Goal: Task Accomplishment & Management: Manage account settings

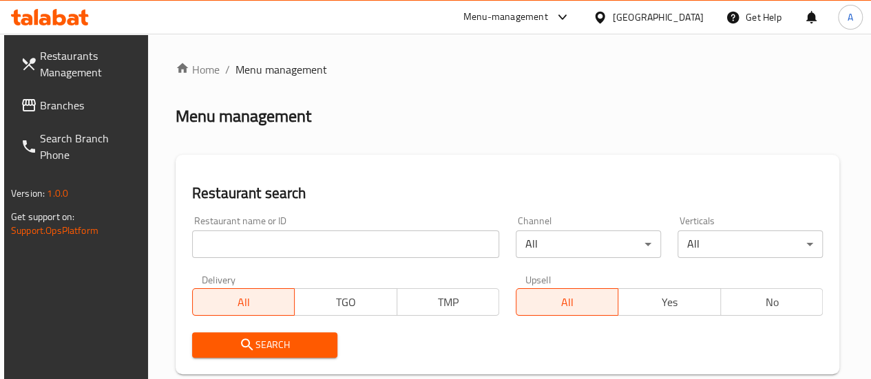
click at [283, 247] on input "search" at bounding box center [345, 245] width 307 height 28
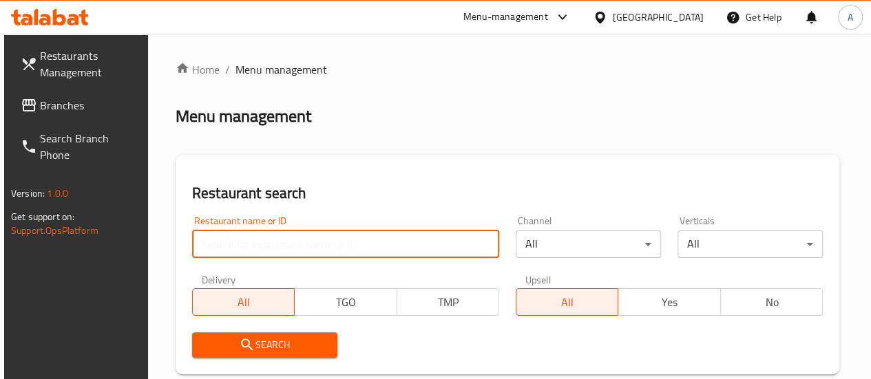
paste input "751436"
type input "751436"
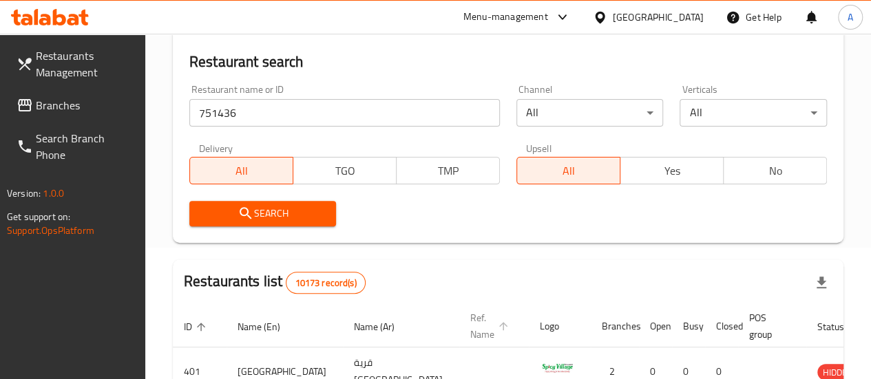
scroll to position [275, 0]
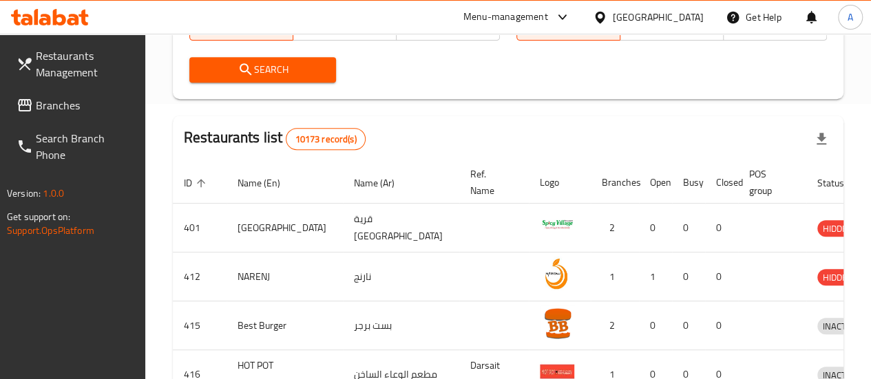
click at [271, 87] on div "Search" at bounding box center [263, 70] width 164 height 42
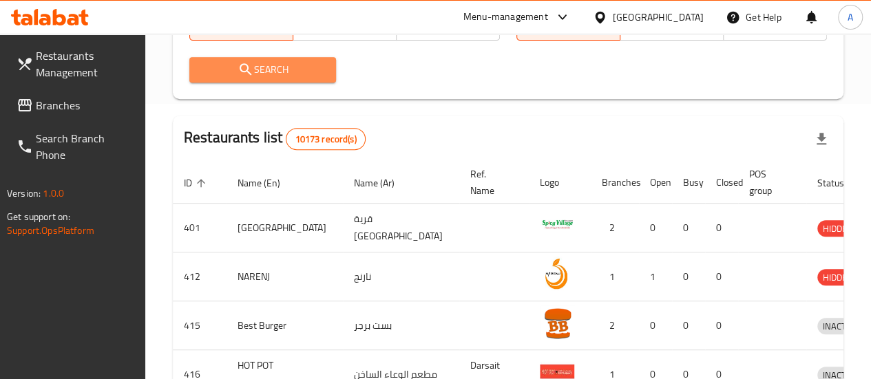
click at [273, 78] on span "Search" at bounding box center [262, 69] width 125 height 17
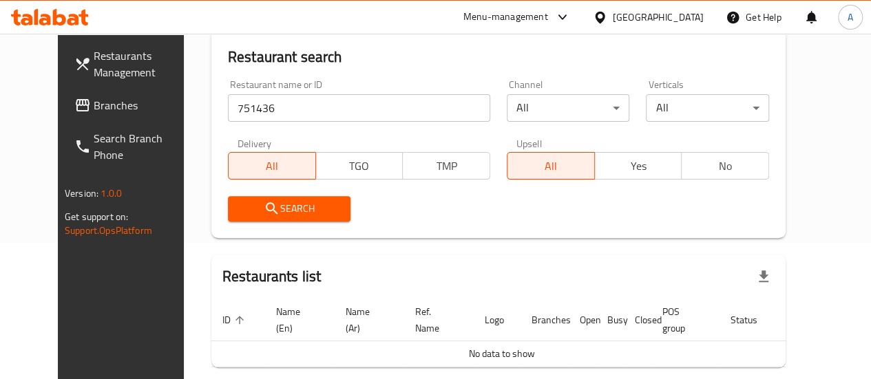
scroll to position [61, 0]
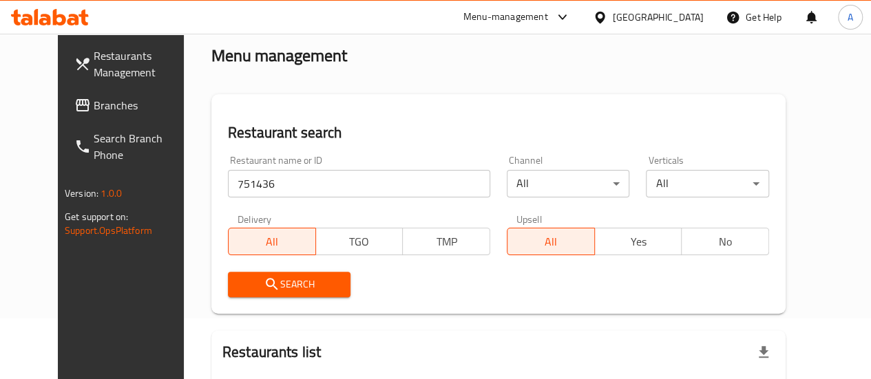
click at [63, 100] on link "Branches" at bounding box center [133, 105] width 140 height 33
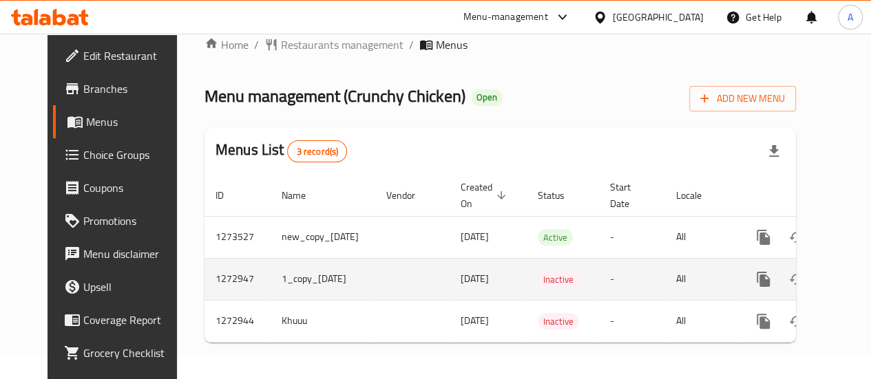
scroll to position [36, 0]
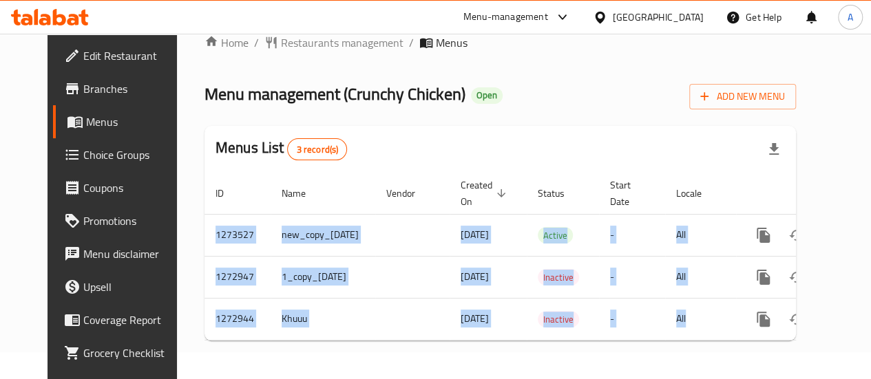
drag, startPoint x: 687, startPoint y: 328, endPoint x: 690, endPoint y: 336, distance: 8.1
click at [690, 335] on div "ID Name Vendor Created On sorted descending Status Start Date Locale Actions 12…" at bounding box center [500, 257] width 591 height 168
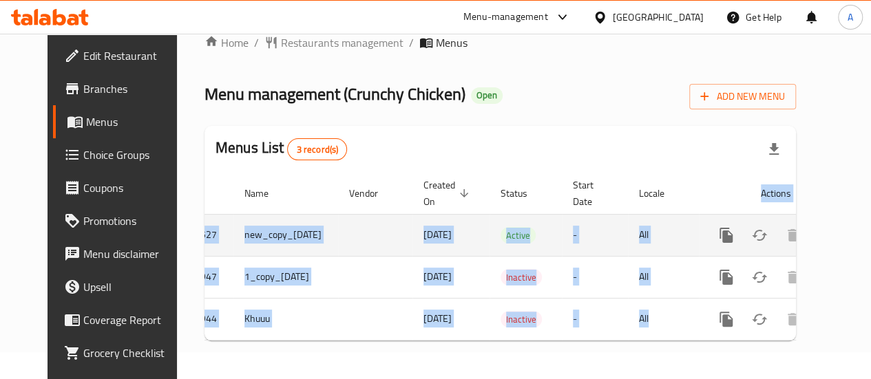
click at [819, 229] on icon "enhanced table" at bounding box center [825, 235] width 12 height 12
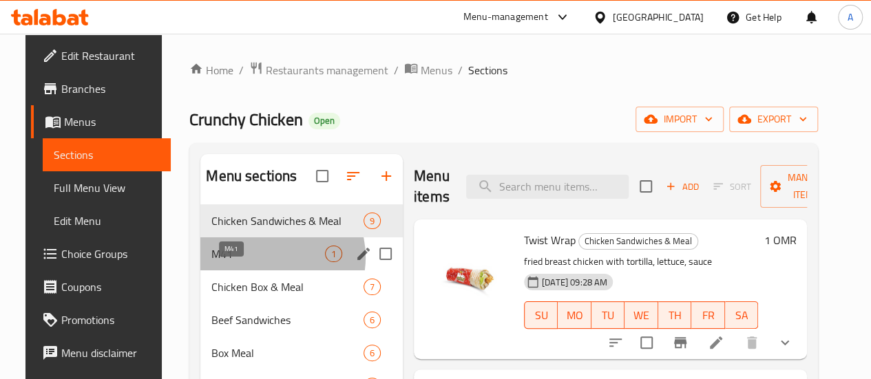
click at [252, 262] on span "M41" at bounding box center [268, 254] width 114 height 17
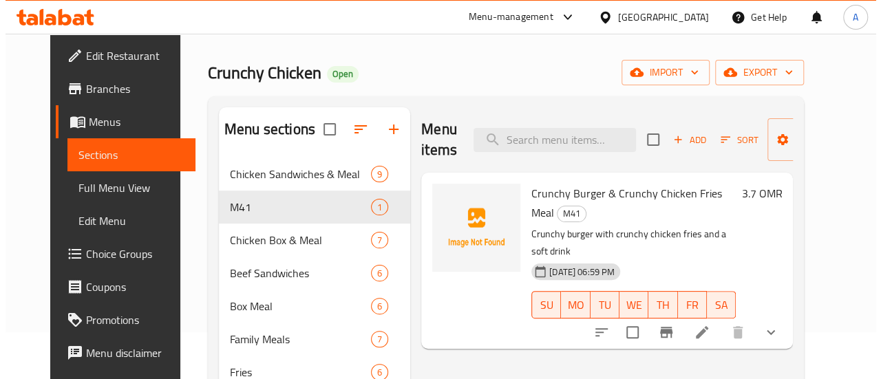
scroll to position [69, 0]
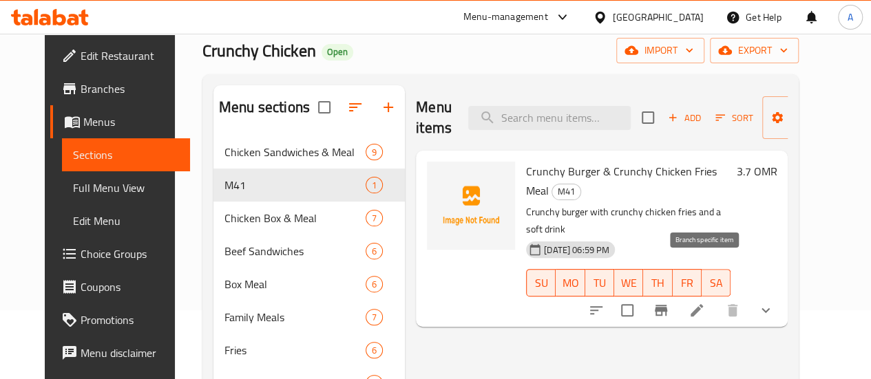
click at [667, 305] on icon "Branch-specific-item" at bounding box center [661, 310] width 12 height 11
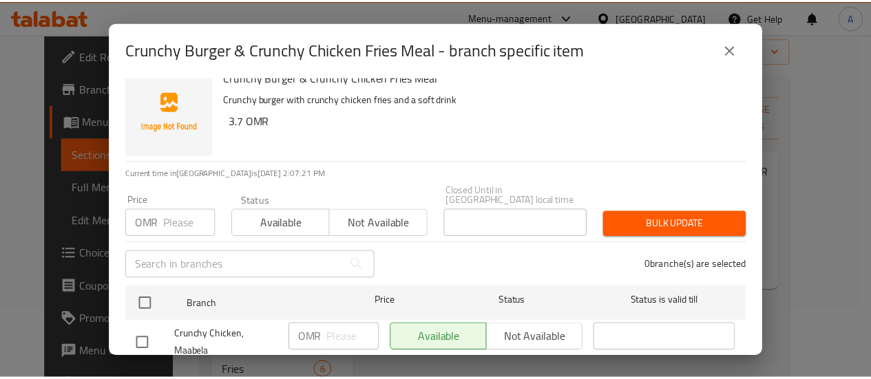
scroll to position [0, 0]
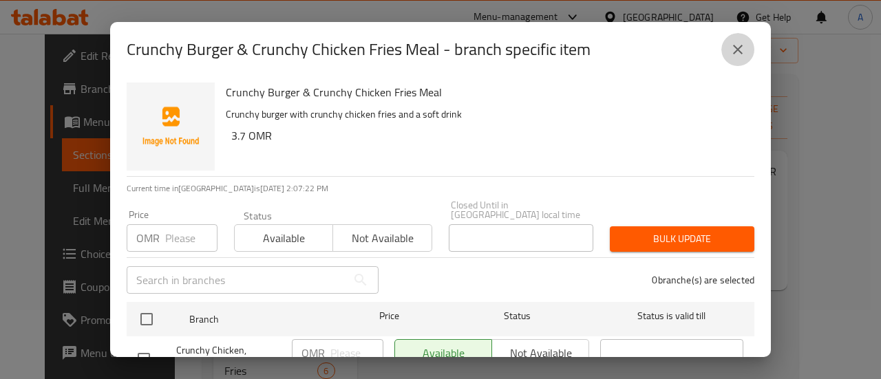
click at [748, 49] on button "close" at bounding box center [738, 49] width 33 height 33
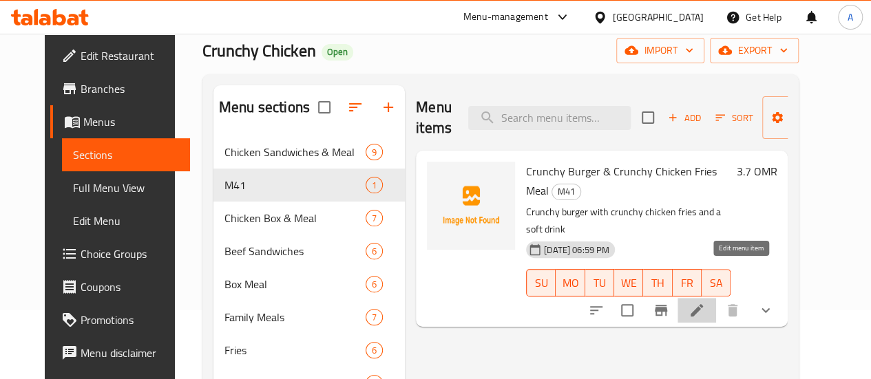
click at [705, 302] on icon at bounding box center [697, 310] width 17 height 17
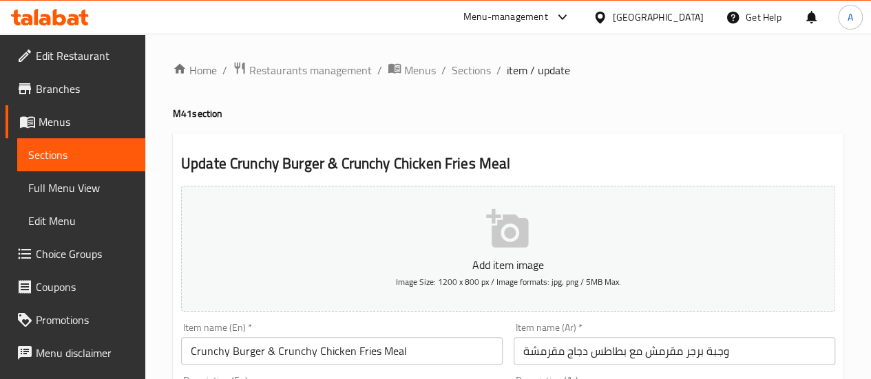
scroll to position [207, 0]
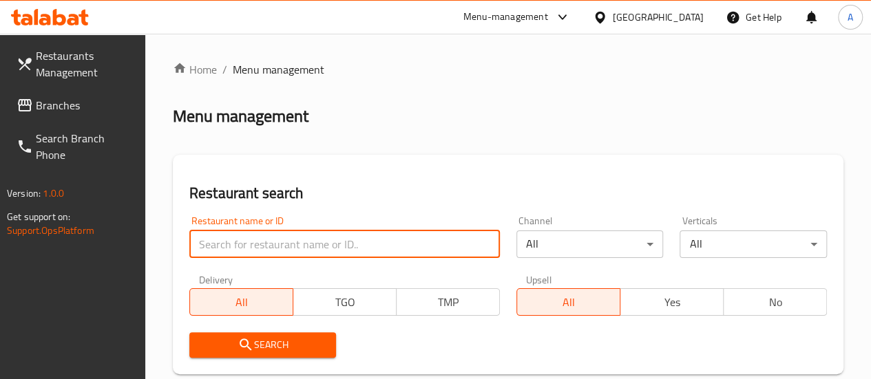
click at [299, 247] on input "search" at bounding box center [344, 245] width 311 height 28
paste input "751332"
type input "751332"
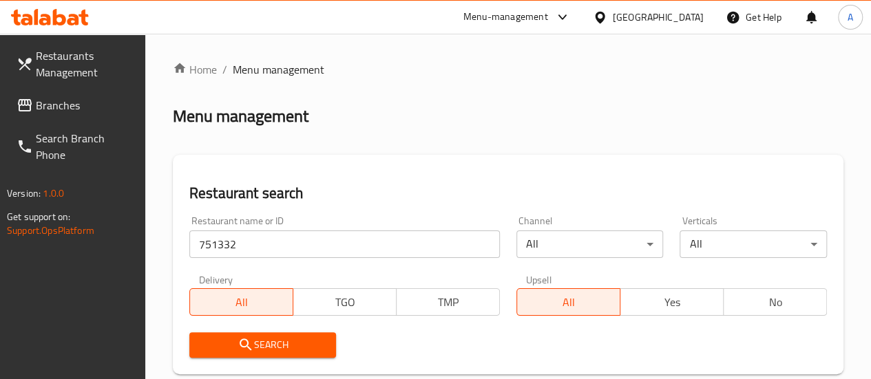
click at [267, 344] on span "Search" at bounding box center [262, 345] width 125 height 17
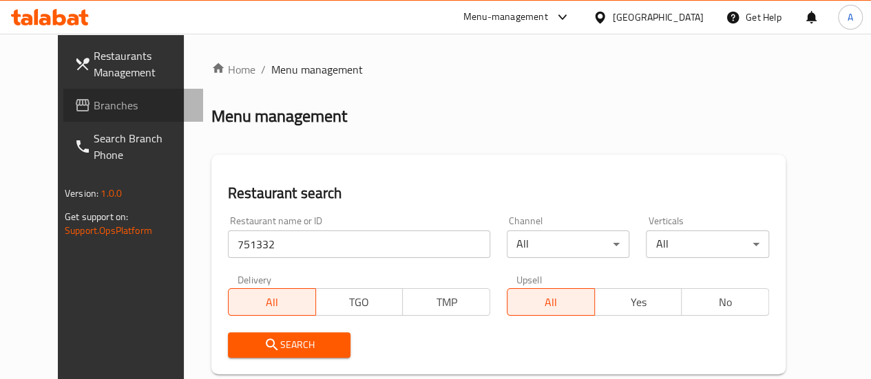
click at [94, 109] on span "Branches" at bounding box center [143, 105] width 98 height 17
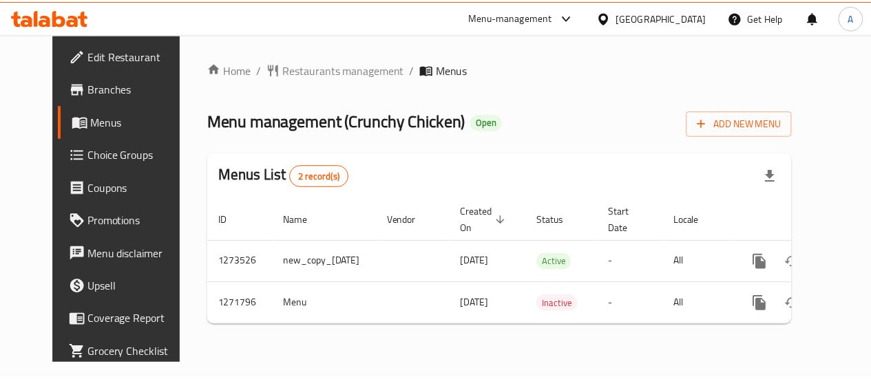
scroll to position [0, 28]
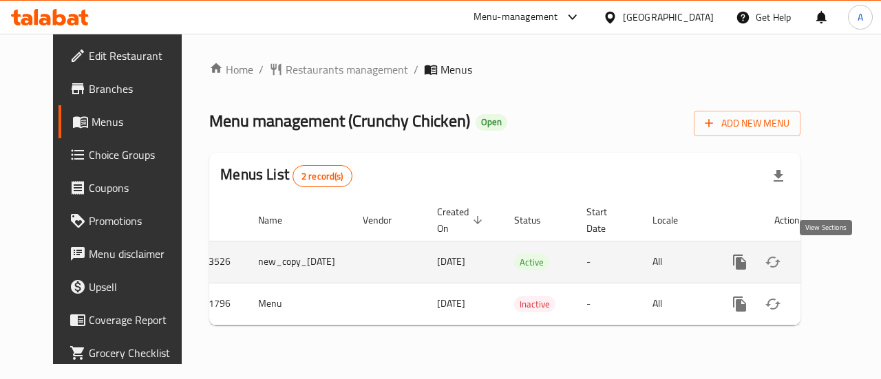
click at [831, 267] on icon "enhanced table" at bounding box center [839, 262] width 17 height 17
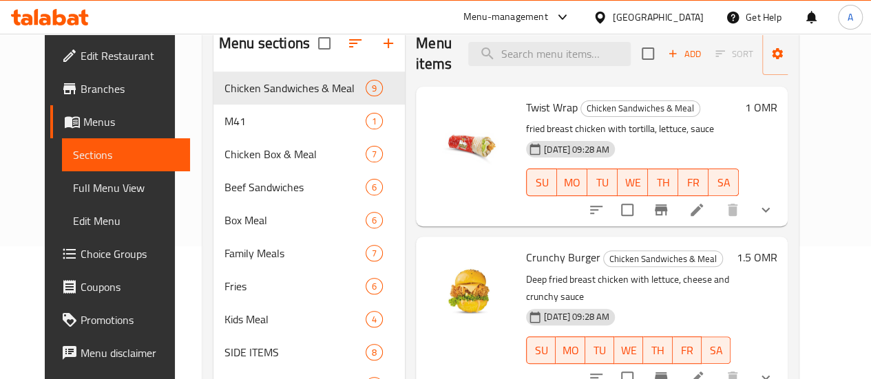
scroll to position [138, 0]
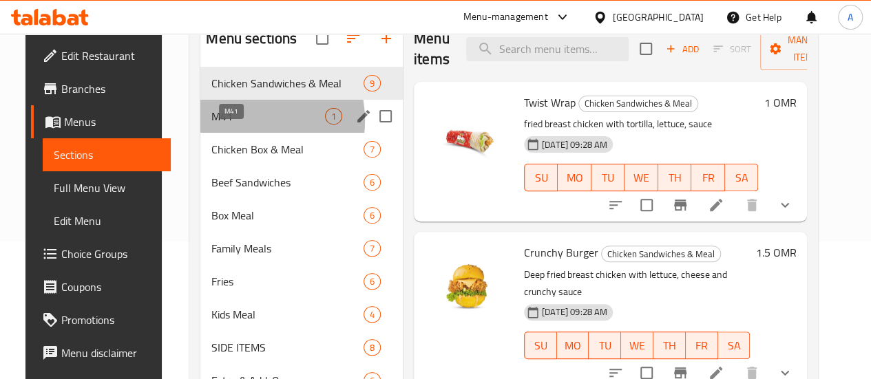
click at [227, 125] on span "M41" at bounding box center [268, 116] width 114 height 17
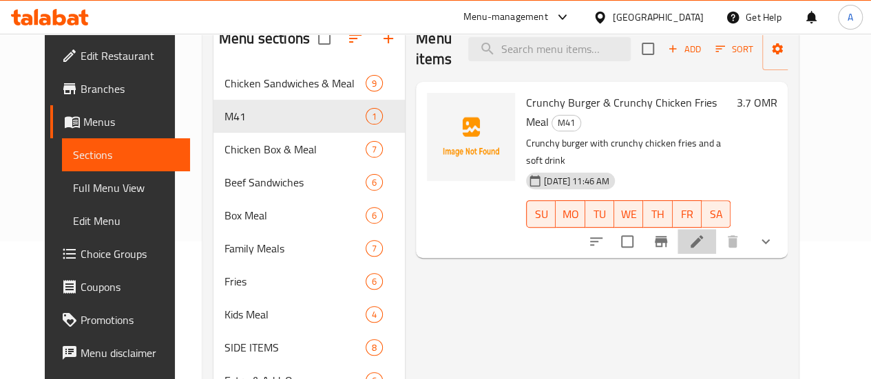
click at [716, 229] on li at bounding box center [697, 241] width 39 height 25
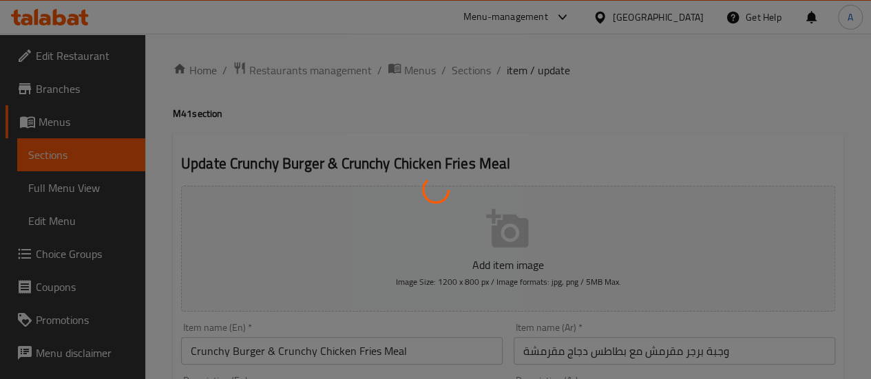
type input "اختيار المشروب الغازي"
type input "1"
type input "اختيار صلصة البرجر"
type input "0"
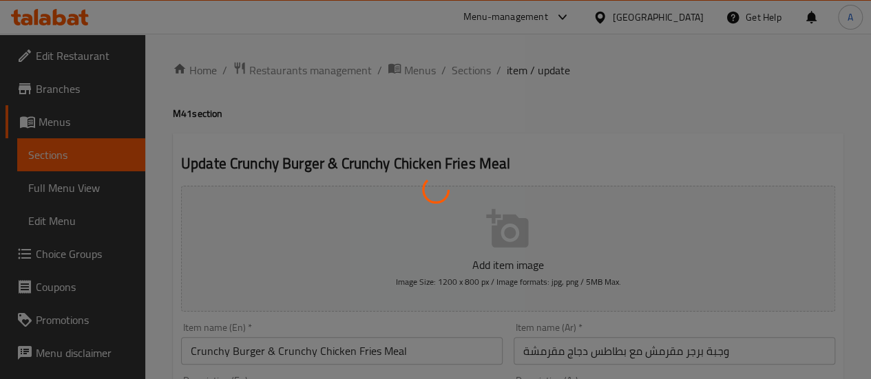
type input "0"
type input "اختيار صلصة البطاطس"
type input "1"
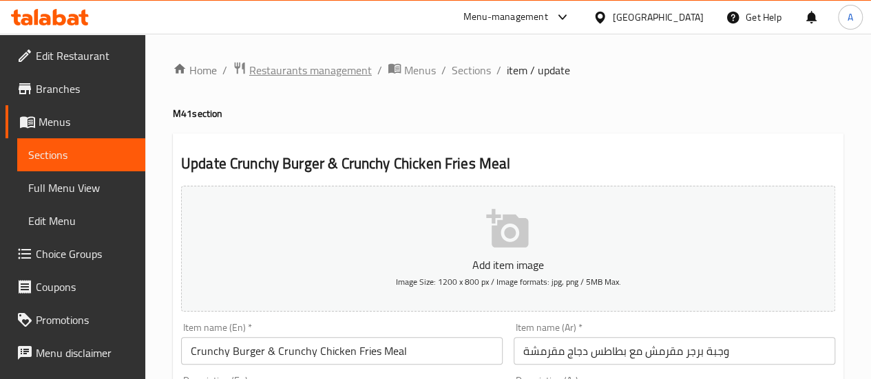
click at [355, 70] on span "Restaurants management" at bounding box center [310, 70] width 123 height 17
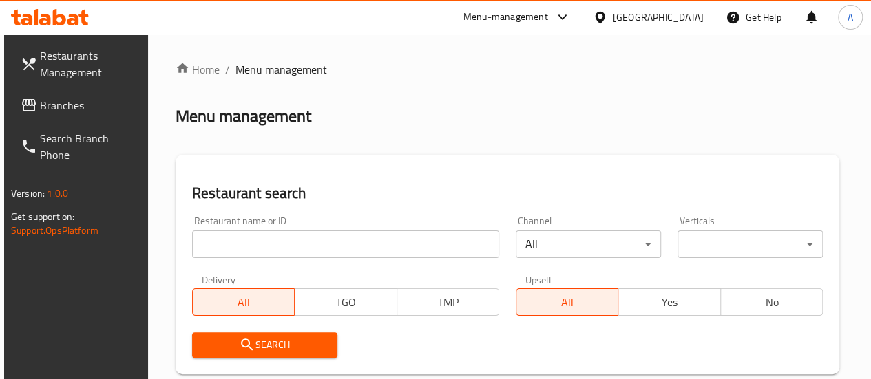
click at [269, 242] on input "search" at bounding box center [345, 245] width 307 height 28
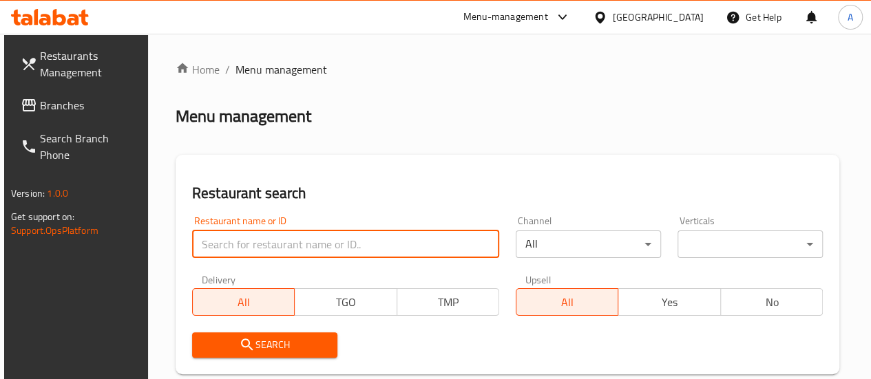
paste input "749930"
type input "749930"
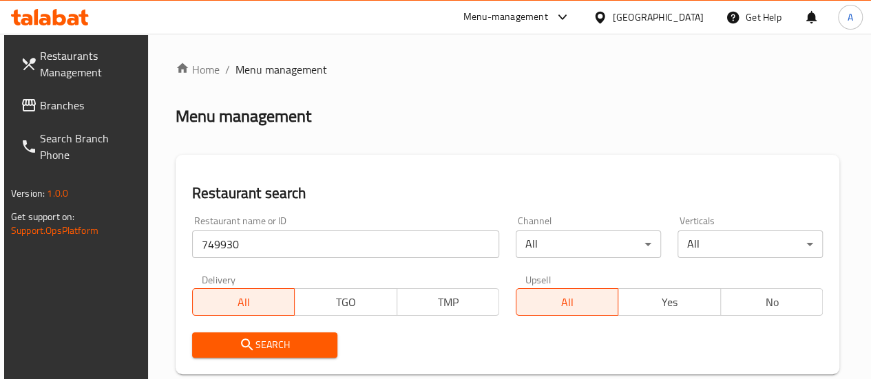
click at [273, 339] on span "Search" at bounding box center [264, 345] width 123 height 17
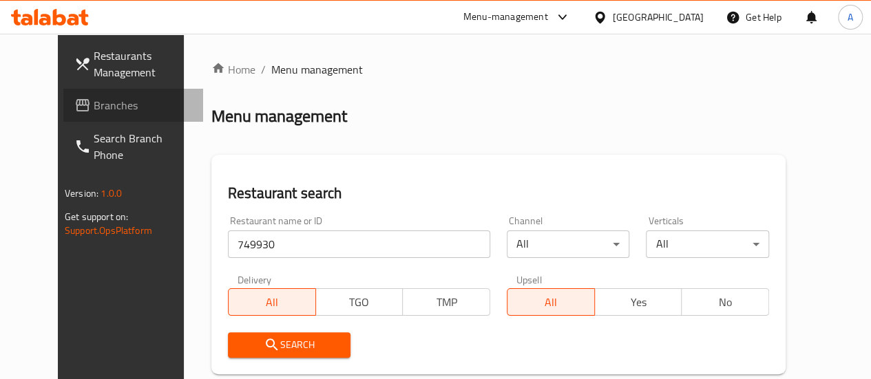
click at [94, 109] on span "Branches" at bounding box center [143, 105] width 98 height 17
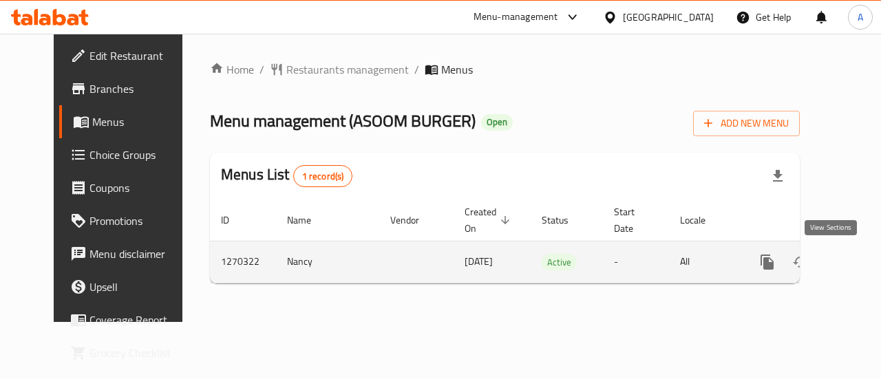
click at [859, 265] on icon "enhanced table" at bounding box center [867, 262] width 17 height 17
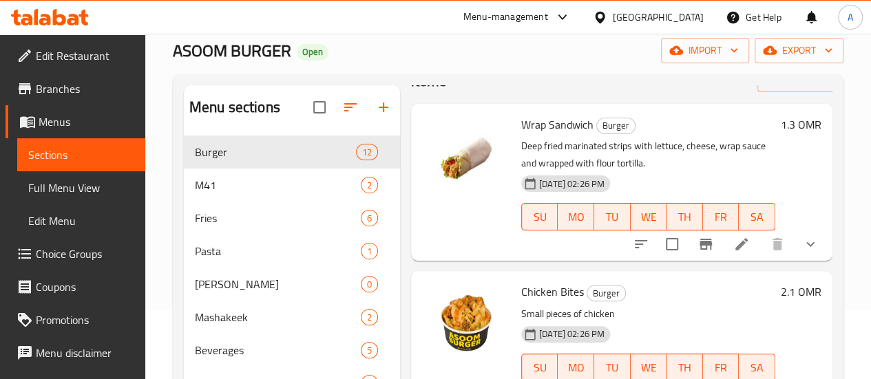
scroll to position [69, 0]
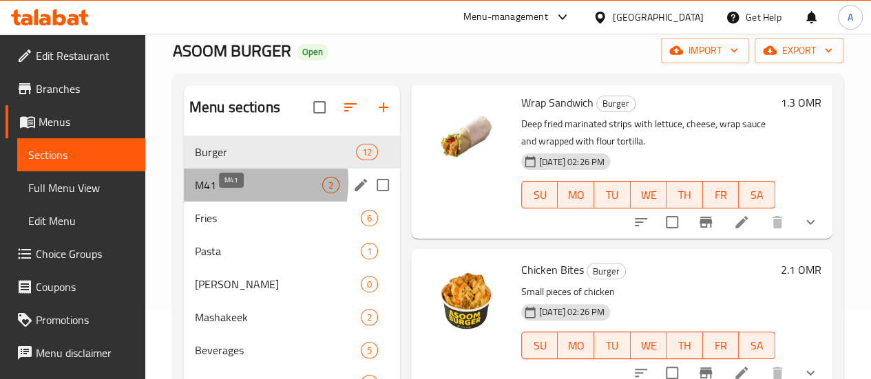
click at [239, 193] on span "M41" at bounding box center [258, 185] width 127 height 17
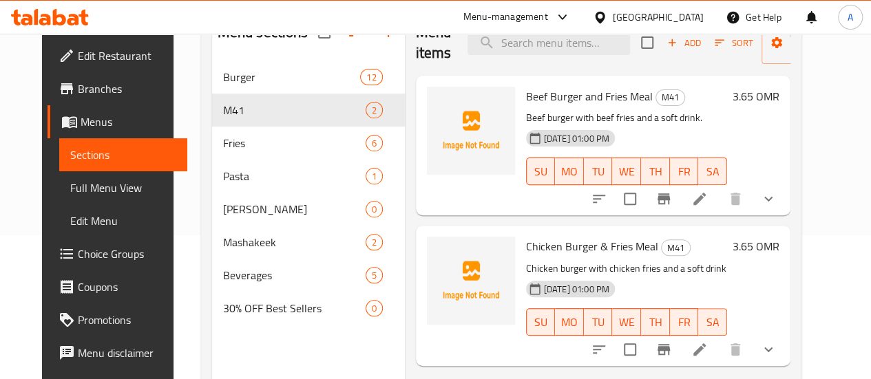
scroll to position [124, 0]
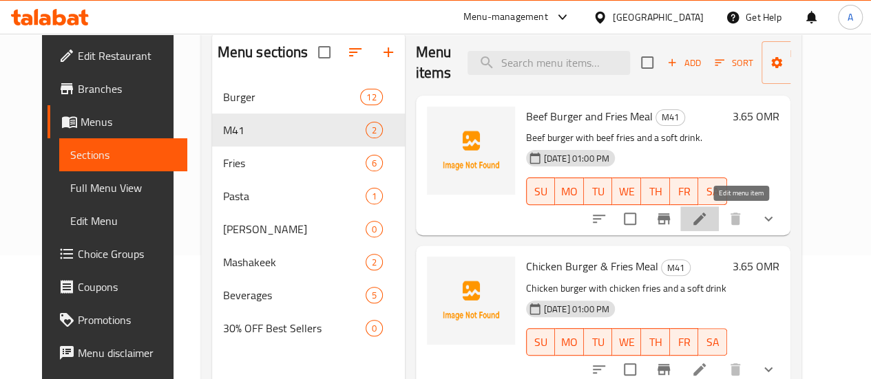
click at [708, 220] on icon at bounding box center [699, 219] width 17 height 17
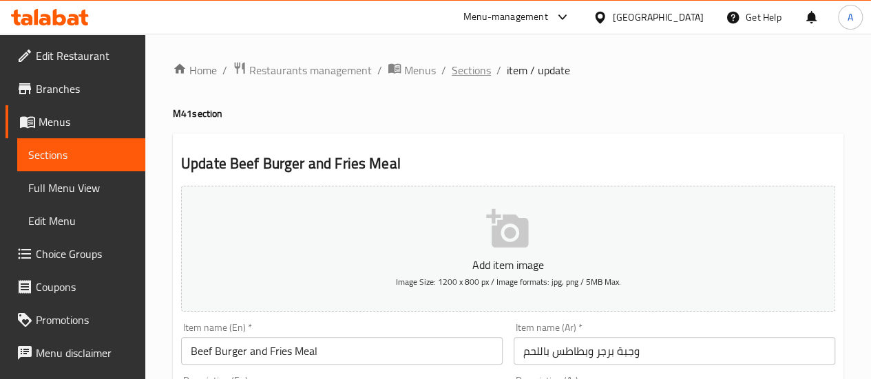
click at [461, 72] on span "Sections" at bounding box center [471, 70] width 39 height 17
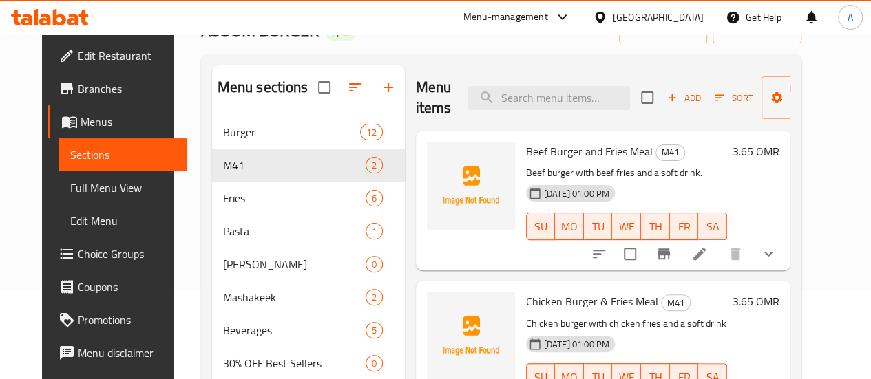
scroll to position [193, 0]
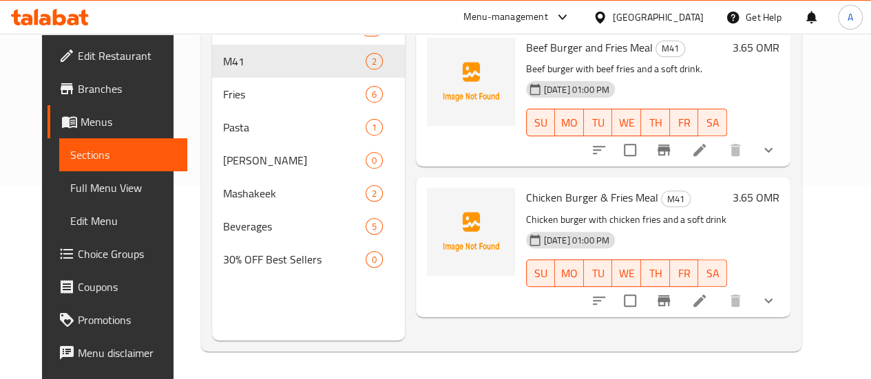
click at [567, 199] on span "Chicken Burger & Fries Meal" at bounding box center [592, 197] width 132 height 21
click at [708, 298] on icon at bounding box center [699, 301] width 17 height 17
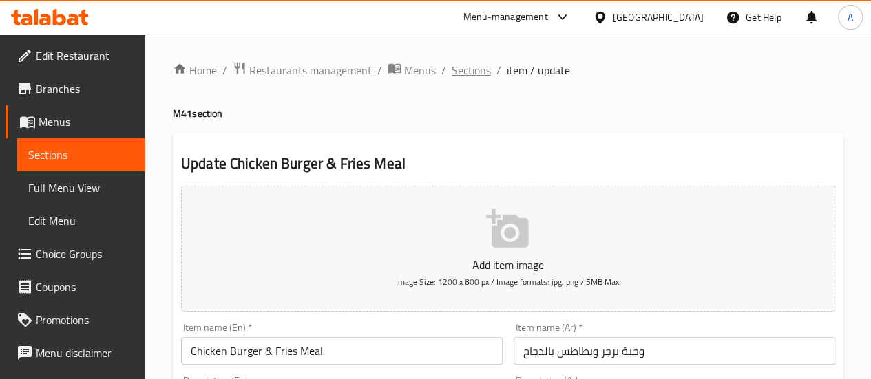
click at [486, 70] on span "Sections" at bounding box center [471, 70] width 39 height 17
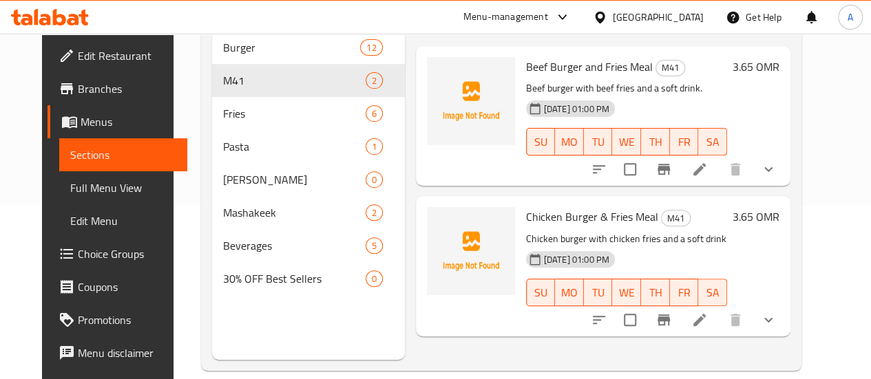
scroll to position [193, 0]
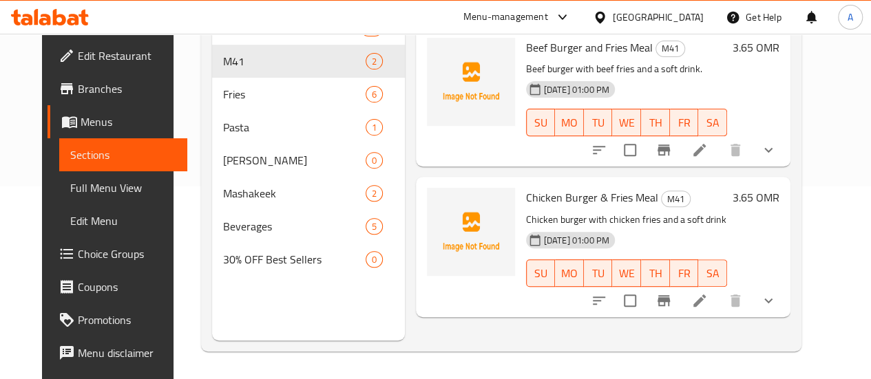
click at [708, 308] on icon at bounding box center [699, 301] width 17 height 17
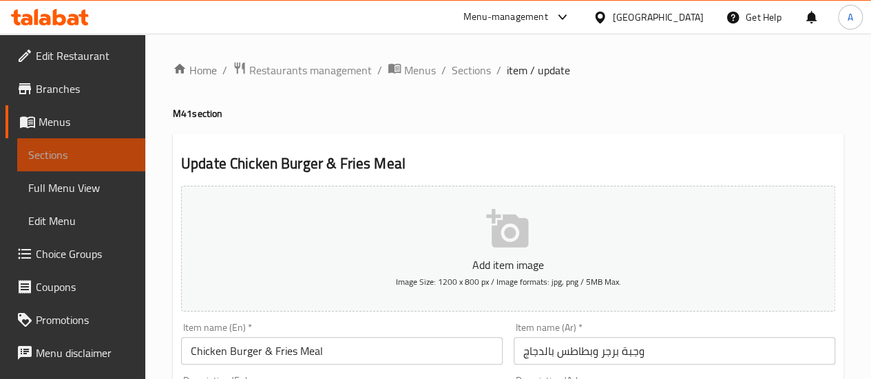
click at [112, 151] on span "Sections" at bounding box center [81, 155] width 106 height 17
